Goal: Task Accomplishment & Management: Manage account settings

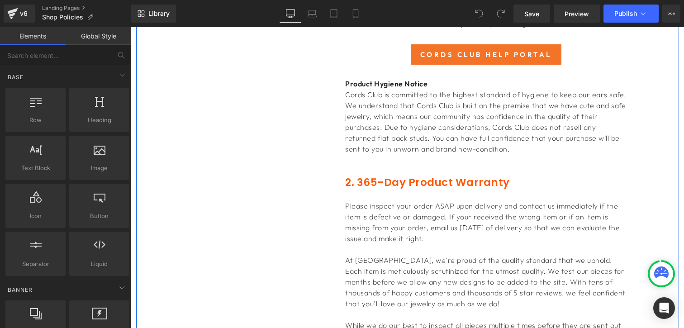
scroll to position [579, 0]
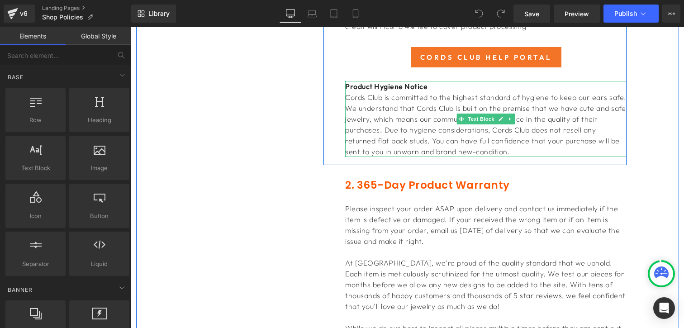
click at [463, 114] on span at bounding box center [462, 119] width 10 height 11
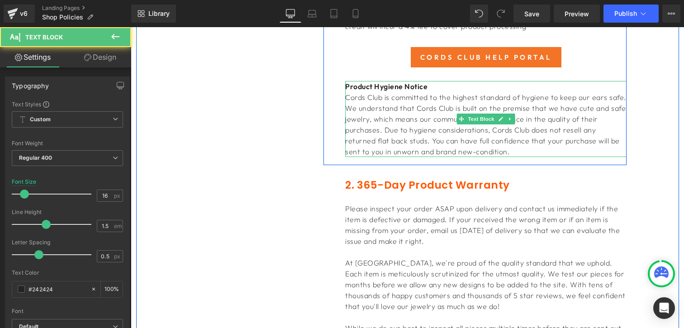
click at [397, 125] on p "Cords Club is committed to the highest standard of hygiene to keep our ears saf…" at bounding box center [485, 124] width 281 height 65
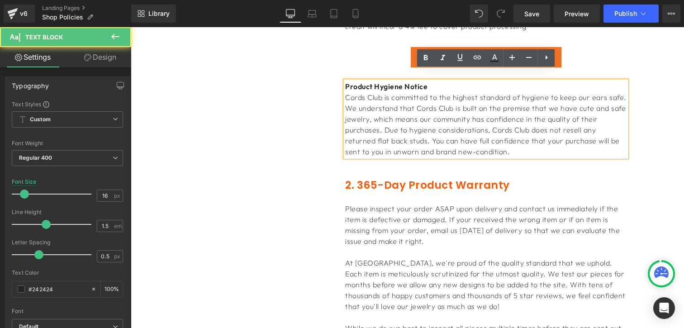
click at [526, 117] on span "Cords Club is committed to the highest standard of hygiene to keep our ears saf…" at bounding box center [485, 124] width 281 height 63
click at [568, 114] on span "Cords Club is committed to the highest standard of hygiene to keep our ears saf…" at bounding box center [485, 124] width 281 height 63
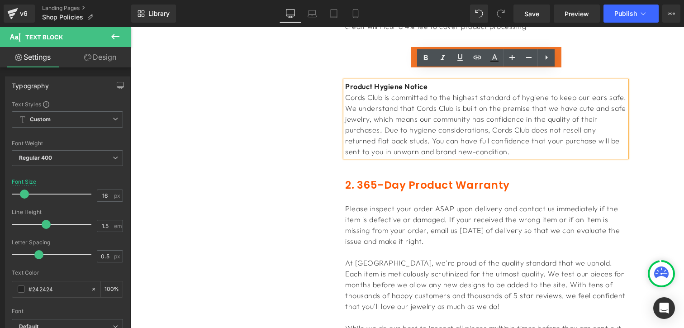
click at [573, 114] on span "Cords Club is committed to the highest standard of hygiene to keep our ears saf…" at bounding box center [485, 124] width 281 height 63
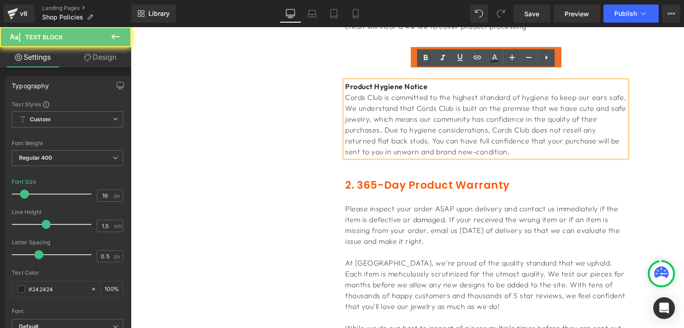
click at [570, 114] on span "Cords Club is committed to the highest standard of hygiene to keep our ears saf…" at bounding box center [485, 124] width 281 height 63
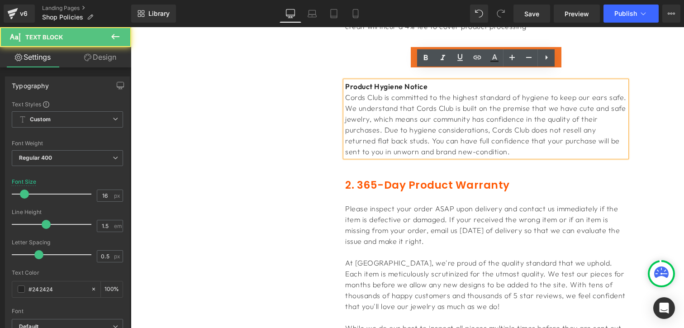
click at [615, 116] on p "Cords Club is committed to the highest standard of hygiene to keep our ears saf…" at bounding box center [485, 124] width 281 height 65
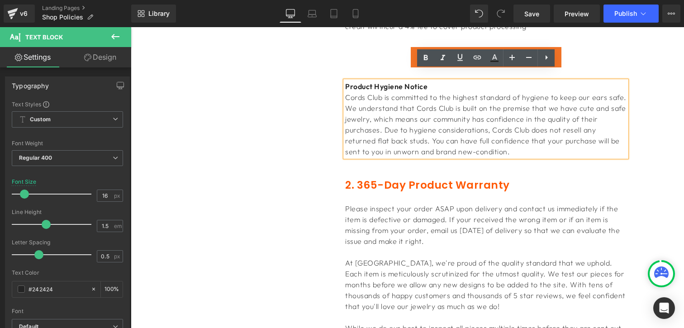
click at [356, 129] on span "Cords Club is committed to the highest standard of hygiene to keep our ears saf…" at bounding box center [485, 124] width 281 height 63
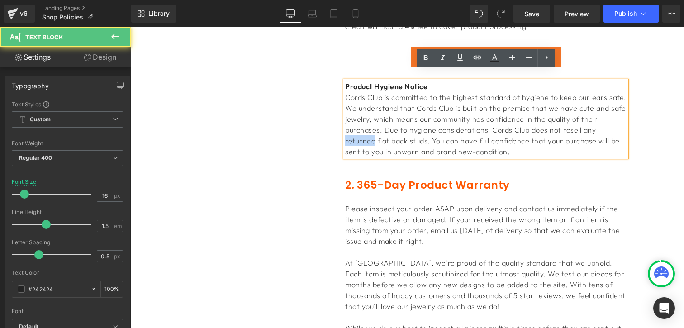
click at [356, 129] on span "Cords Club is committed to the highest standard of hygiene to keep our ears saf…" at bounding box center [485, 124] width 281 height 63
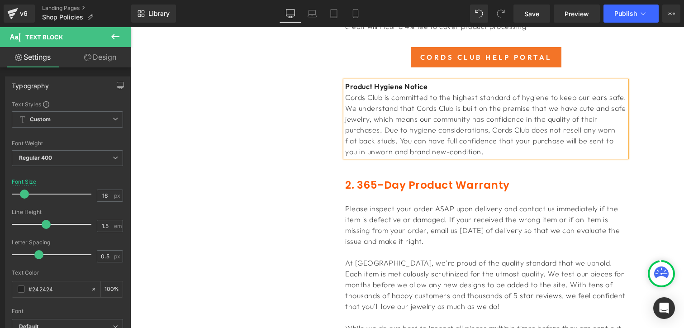
click at [389, 142] on span "Cords Club is committed to the highest standard of hygiene to keep our ears saf…" at bounding box center [485, 124] width 281 height 63
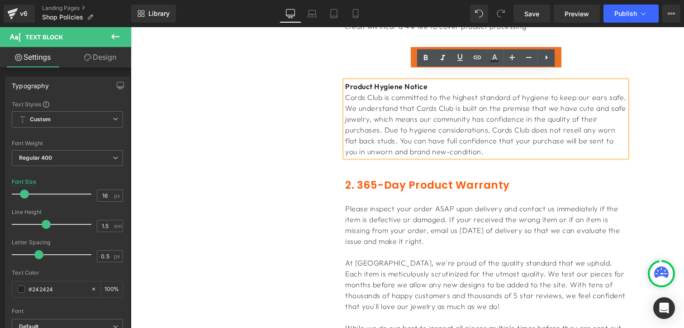
click at [397, 141] on span "Cords Club is committed to the highest standard of hygiene to keep our ears saf…" at bounding box center [485, 124] width 281 height 63
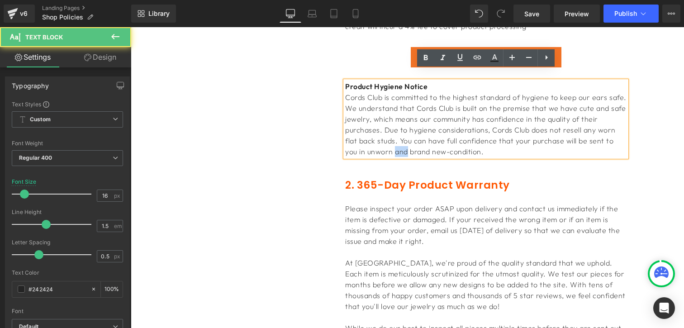
click at [397, 141] on span "Cords Club is committed to the highest standard of hygiene to keep our ears saf…" at bounding box center [485, 124] width 281 height 63
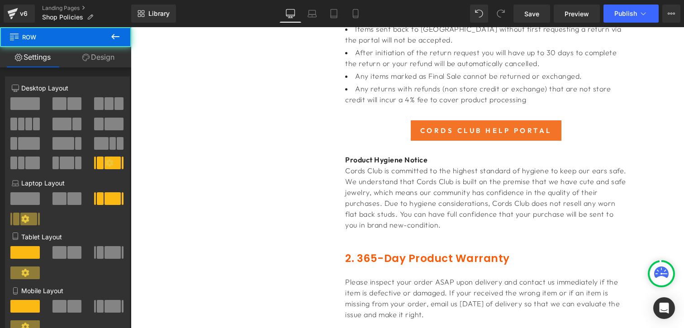
scroll to position [503, 0]
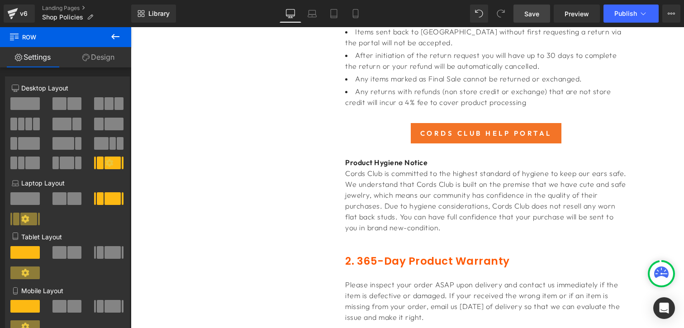
click at [535, 15] on span "Save" at bounding box center [531, 14] width 15 height 10
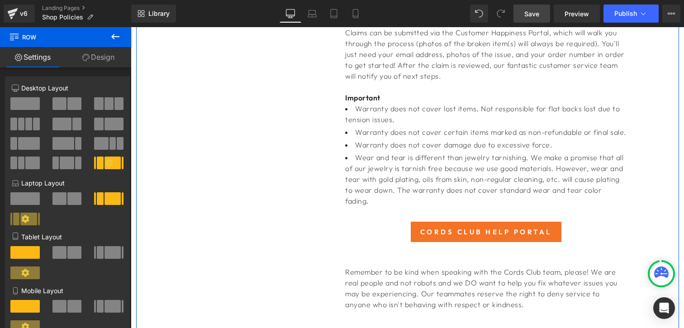
scroll to position [952, 0]
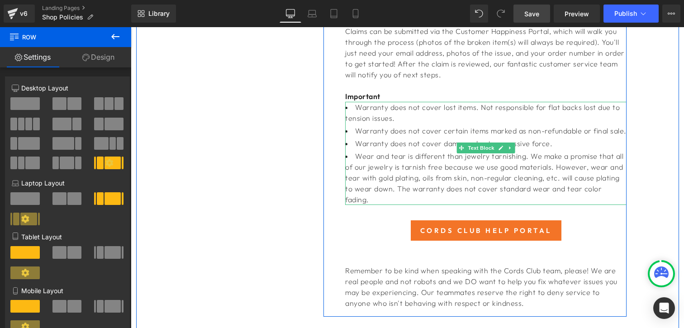
click at [430, 162] on li "Wear and tear is different than jewelry tarnishing. We make a promise that all …" at bounding box center [485, 178] width 281 height 54
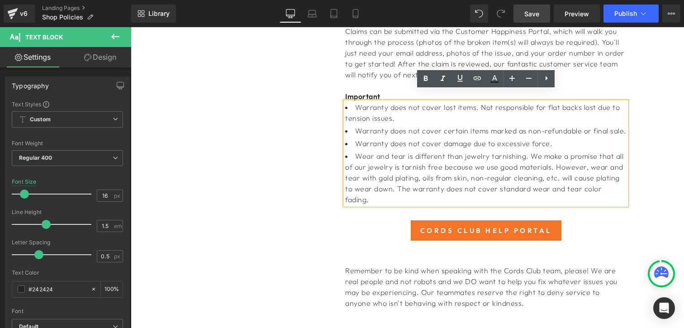
click at [546, 169] on li "Wear and tear is different than jewelry tarnishing. We make a promise that all …" at bounding box center [485, 178] width 281 height 54
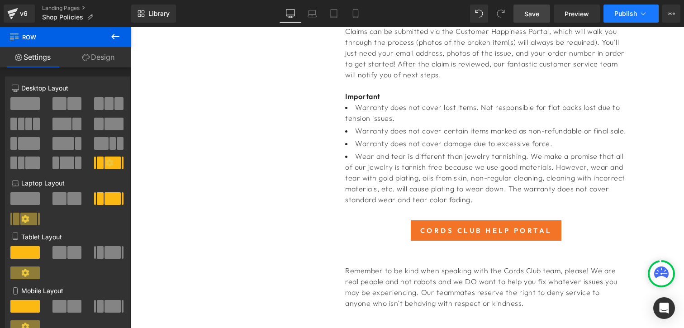
click at [616, 9] on button "Publish" at bounding box center [631, 14] width 55 height 18
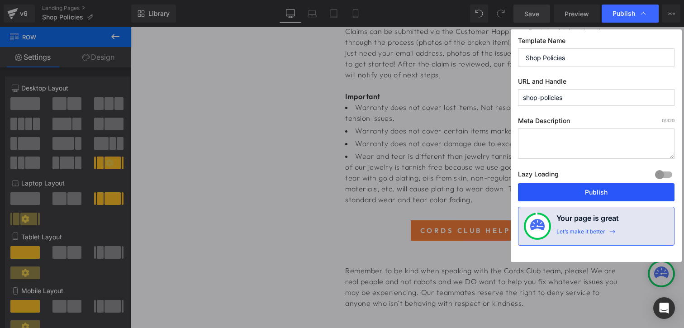
click at [616, 185] on button "Publish" at bounding box center [596, 192] width 157 height 18
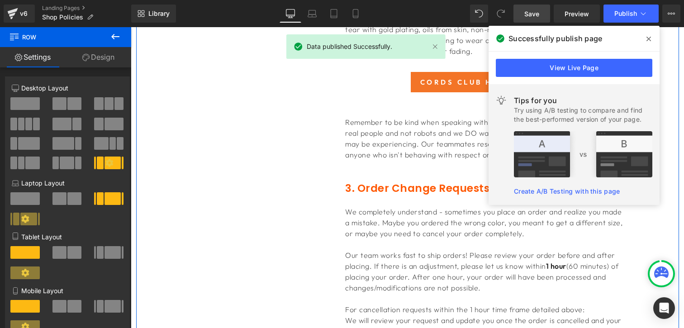
scroll to position [1113, 0]
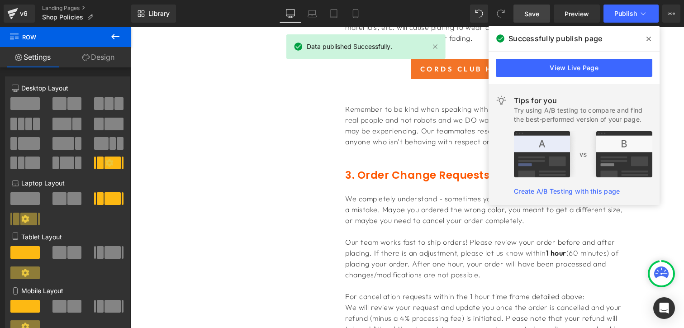
click at [653, 38] on span at bounding box center [649, 39] width 14 height 14
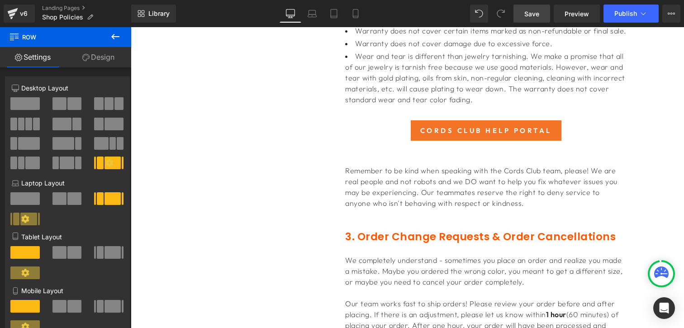
scroll to position [1055, 0]
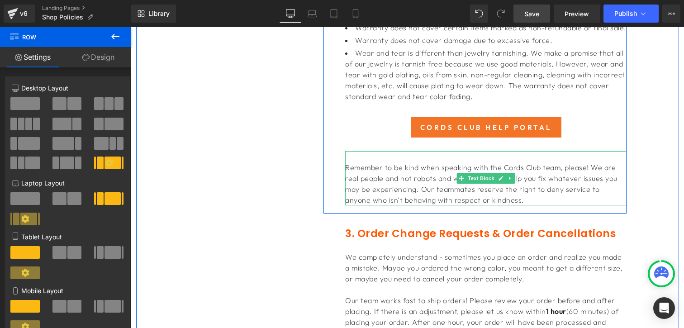
click at [391, 164] on p "Remember to be kind when speaking with the Cords Club team, please! We are real…" at bounding box center [485, 183] width 281 height 43
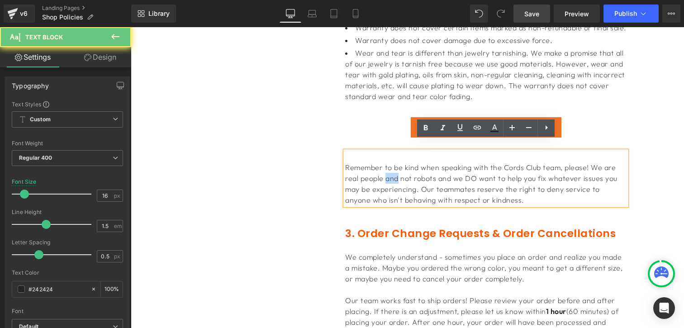
click at [391, 164] on p "Remember to be kind when speaking with the Cords Club team, please! We are real…" at bounding box center [485, 183] width 281 height 43
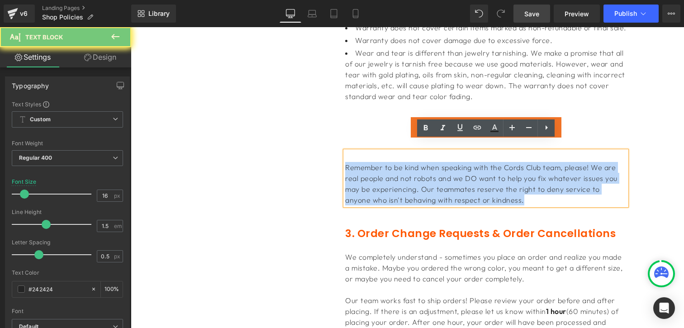
click at [391, 164] on p "Remember to be kind when speaking with the Cords Club team, please! We are real…" at bounding box center [485, 183] width 281 height 43
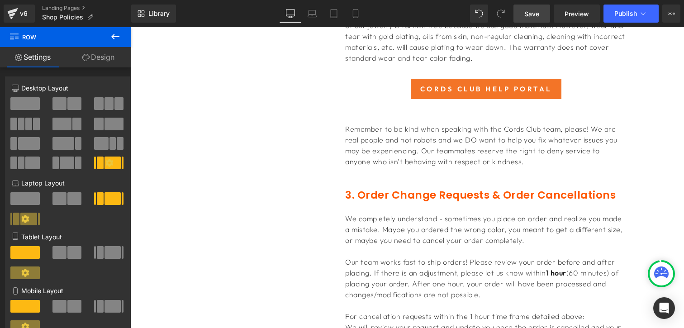
scroll to position [1101, 0]
